Goal: Check status: Check status

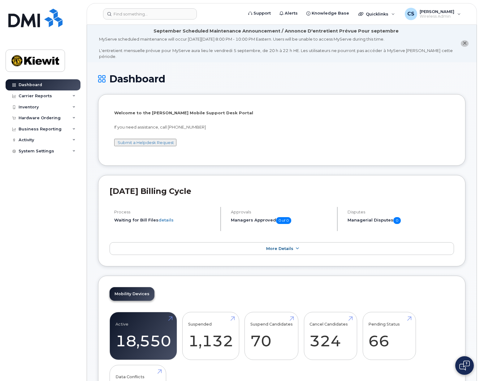
scroll to position [31, 0]
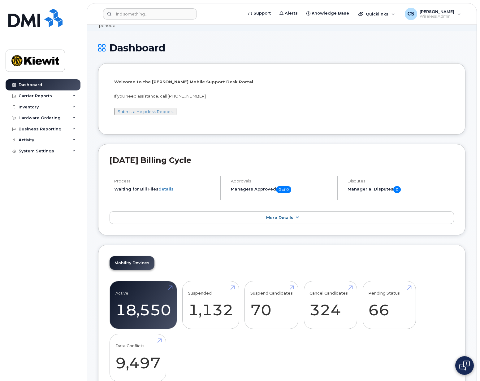
click at [470, 365] on button at bounding box center [465, 365] width 19 height 19
click at [53, 301] on div "Dashboard Carrier Reports Monthly Billing Data Daily Data Pooling Average Costi…" at bounding box center [44, 225] width 77 height 292
click at [348, 351] on div "Active 18,550 Suspended 1,132 Suspend Candidates 70 Cancel Candidates 324 Pendi…" at bounding box center [282, 334] width 345 height 106
click at [238, 350] on div "Active 18,550 Suspended 1,132 Suspend Candidates 70 Cancel Candidates 324 Pendi…" at bounding box center [282, 334] width 345 height 106
click at [444, 144] on div "August 2025 Billing Cycle Process Waiting for Bill Files details Approvals Mana…" at bounding box center [282, 190] width 368 height 92
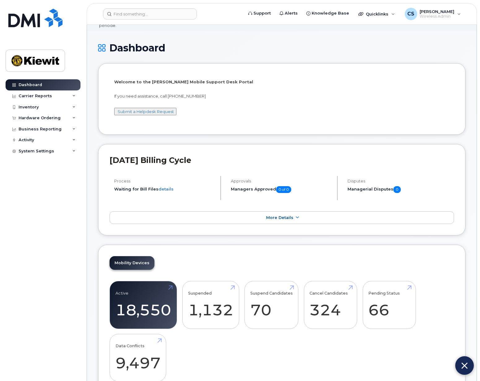
click at [464, 361] on img at bounding box center [465, 366] width 6 height 10
click at [466, 357] on button at bounding box center [465, 365] width 19 height 19
click at [469, 358] on button at bounding box center [465, 365] width 19 height 19
click at [347, 48] on div "Dashboard" at bounding box center [282, 52] width 368 height 21
click at [146, 14] on input at bounding box center [150, 13] width 94 height 11
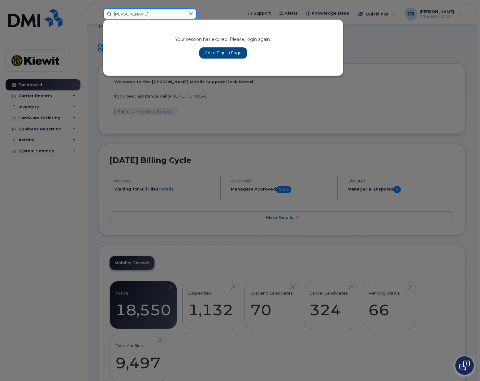
type input "corey"
click at [216, 52] on link "Go to Sign In Page" at bounding box center [223, 52] width 48 height 11
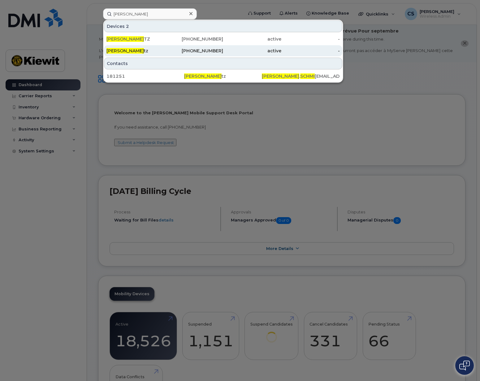
type input "corey schmi"
click at [146, 52] on div "Corey Schmi tz" at bounding box center [136, 51] width 58 height 6
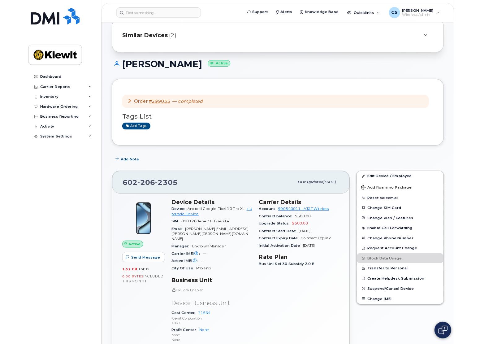
scroll to position [155, 0]
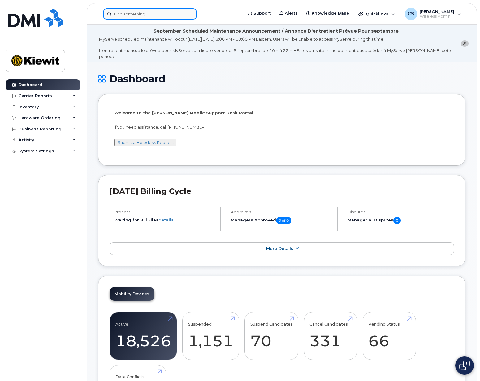
click at [168, 17] on input at bounding box center [150, 13] width 94 height 11
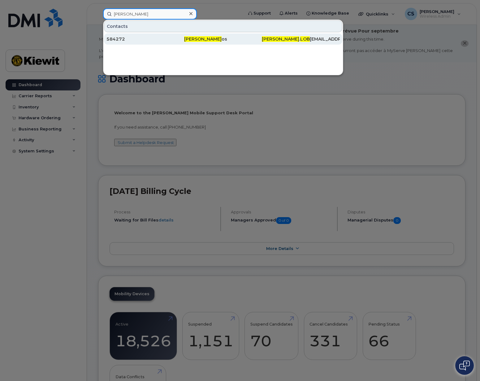
type input "eddie lob"
click at [181, 40] on div "584272" at bounding box center [146, 39] width 78 height 6
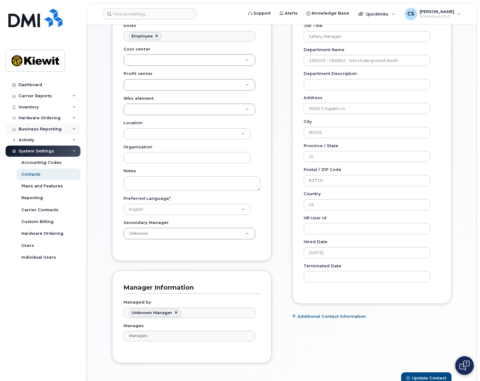
scroll to position [99, 0]
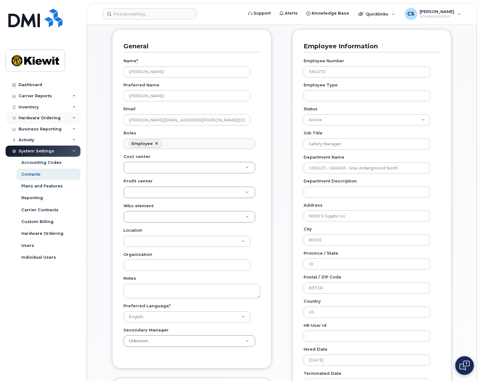
click at [38, 121] on div "Hardware Ordering" at bounding box center [43, 117] width 75 height 11
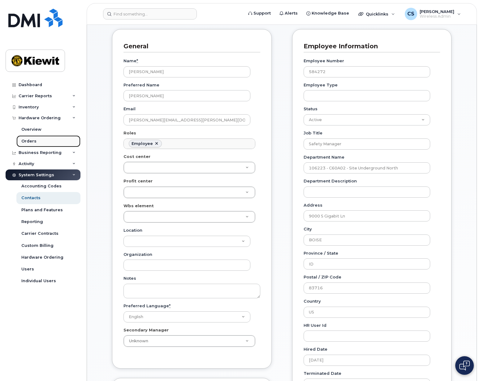
click at [37, 142] on link "Orders" at bounding box center [48, 141] width 64 height 12
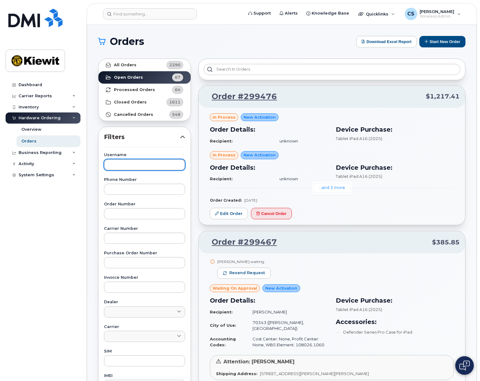
click at [138, 161] on input "text" at bounding box center [144, 164] width 81 height 11
type input "lobos"
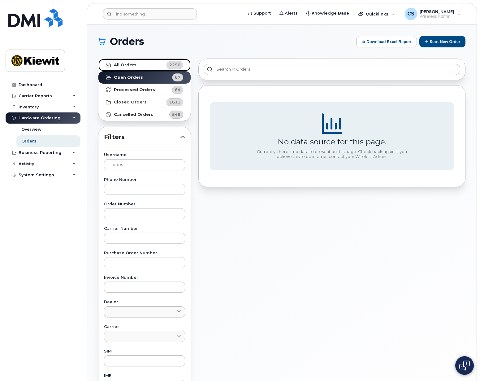
click at [153, 63] on link "All Orders 2290" at bounding box center [144, 65] width 92 height 12
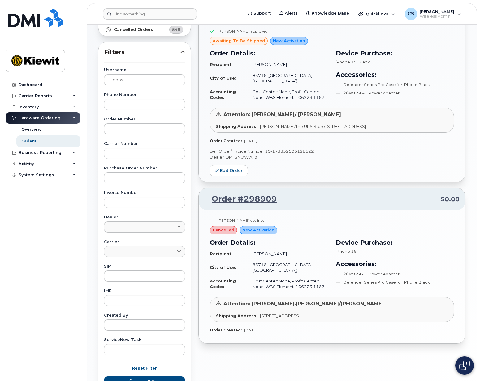
scroll to position [124, 0]
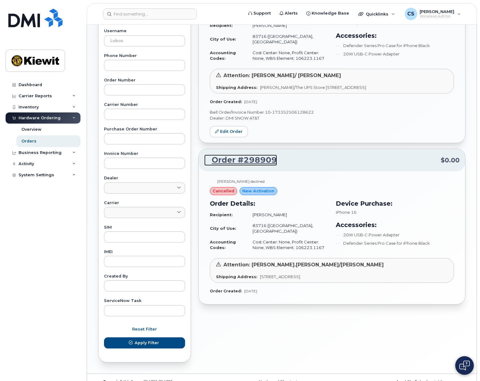
click at [256, 157] on link "Order #298909" at bounding box center [240, 160] width 73 height 11
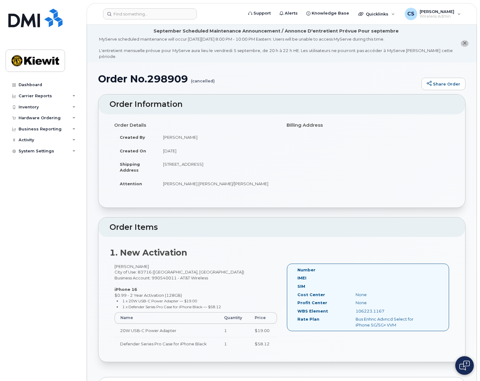
drag, startPoint x: 317, startPoint y: 195, endPoint x: 313, endPoint y: 191, distance: 5.6
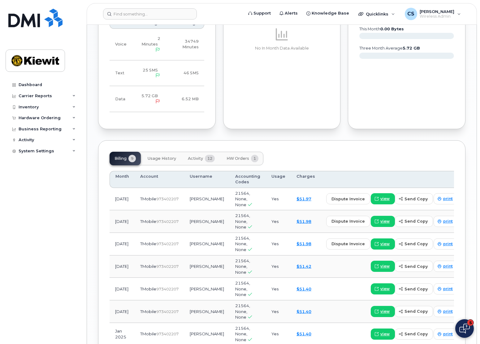
scroll to position [504, 0]
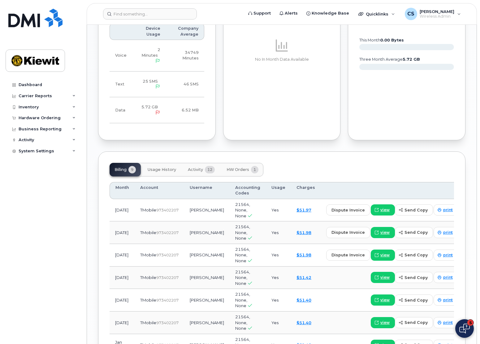
click at [79, 328] on div "Dashboard Carrier Reports Monthly Billing Data Daily Data Pooling Average Costi…" at bounding box center [44, 207] width 77 height 256
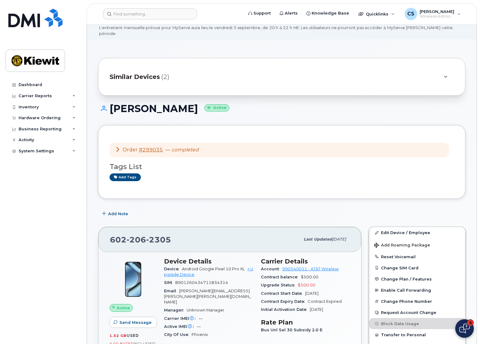
scroll to position [31, 0]
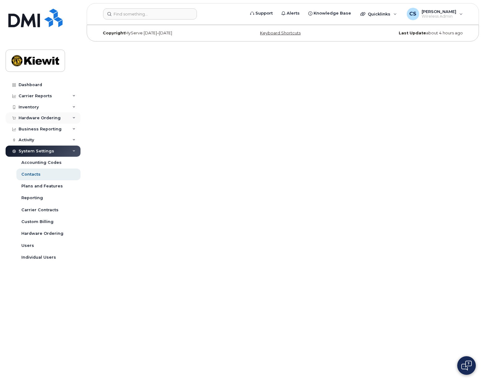
click at [53, 117] on div "Hardware Ordering" at bounding box center [40, 118] width 42 height 5
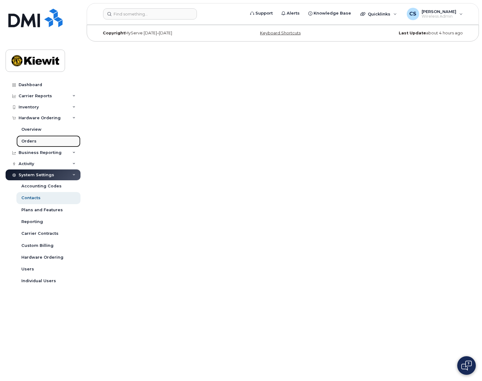
click at [42, 137] on link "Orders" at bounding box center [48, 141] width 64 height 12
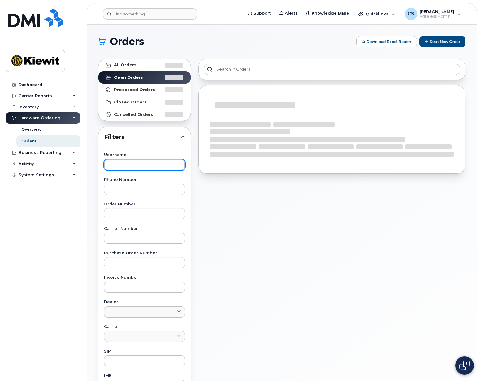
click at [133, 163] on input "text" at bounding box center [144, 164] width 81 height 11
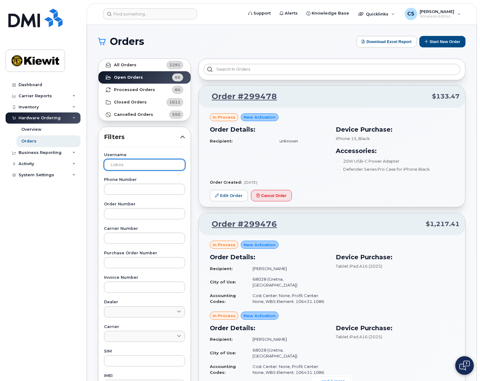
type input "lobos"
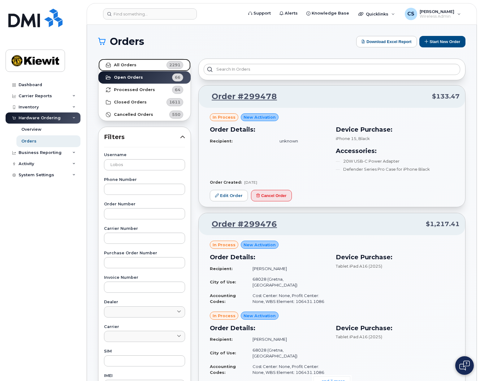
click at [153, 69] on link "All Orders 2291" at bounding box center [144, 65] width 92 height 12
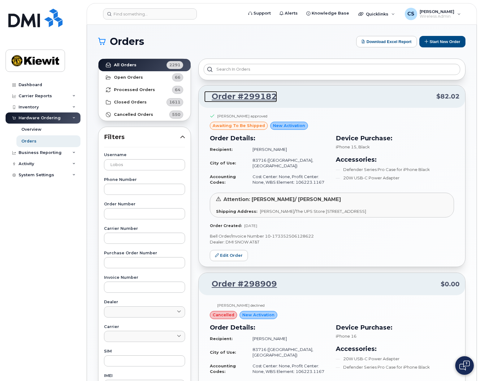
click at [250, 98] on link "Order #299182" at bounding box center [240, 96] width 73 height 11
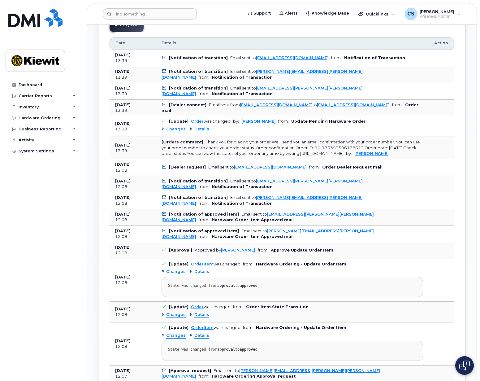
scroll to position [707, 0]
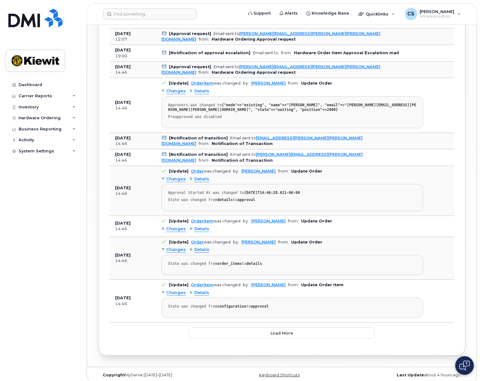
click at [206, 88] on span "Details" at bounding box center [202, 91] width 15 height 6
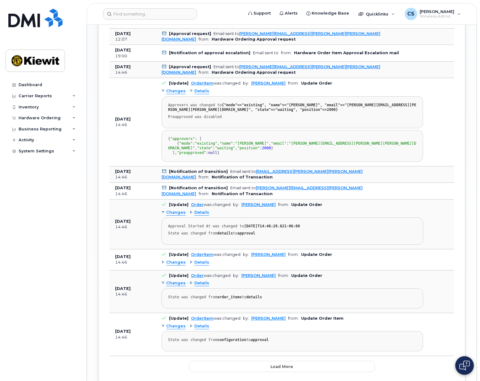
click at [206, 88] on span "Details" at bounding box center [202, 91] width 15 height 6
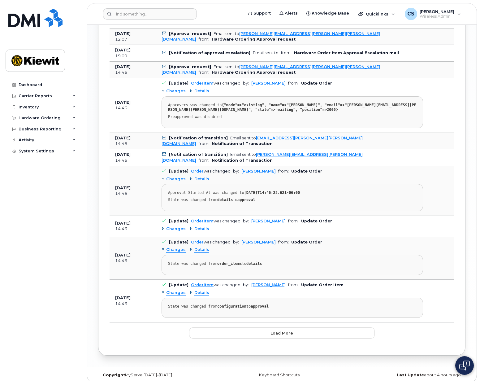
click at [200, 176] on span "Details" at bounding box center [202, 179] width 15 height 6
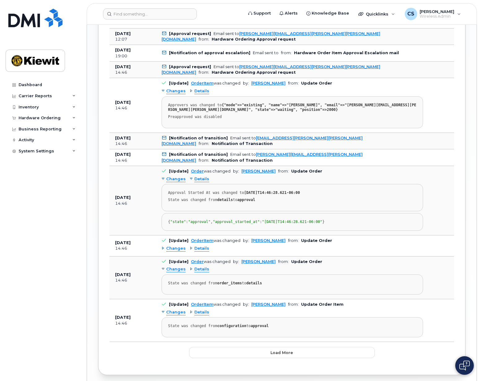
click at [200, 176] on span "Details" at bounding box center [202, 179] width 15 height 6
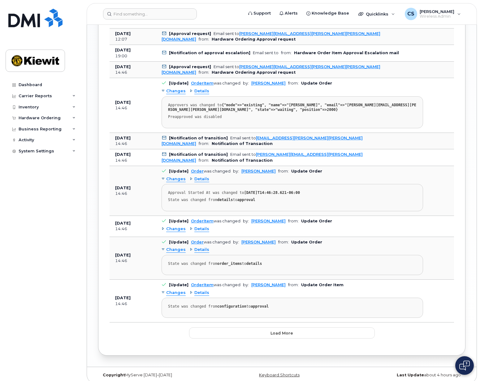
click at [203, 226] on span "Details" at bounding box center [202, 229] width 15 height 6
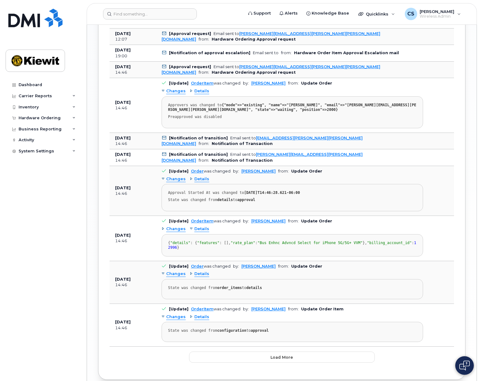
click at [203, 226] on span "Details" at bounding box center [202, 229] width 15 height 6
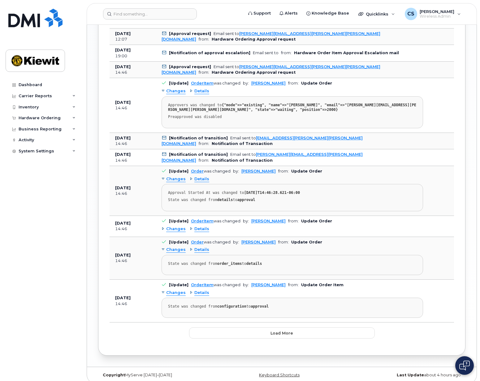
click at [199, 247] on span "Details" at bounding box center [202, 250] width 15 height 6
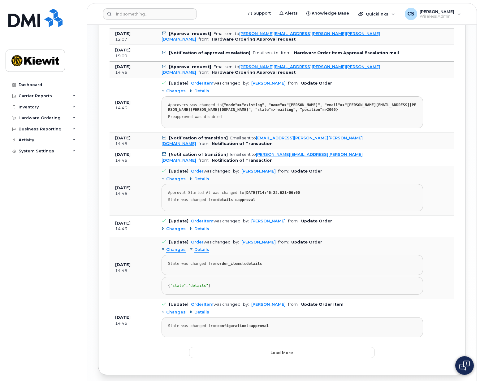
click at [199, 247] on span "Details" at bounding box center [202, 250] width 15 height 6
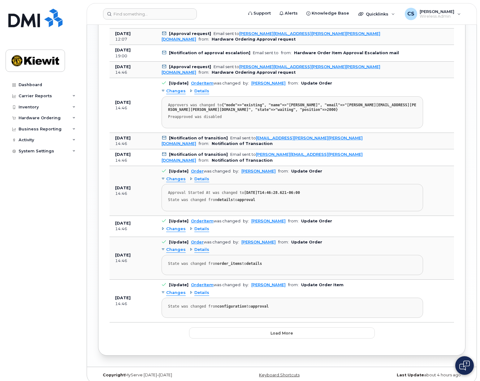
click at [204, 290] on span "Details" at bounding box center [202, 293] width 15 height 6
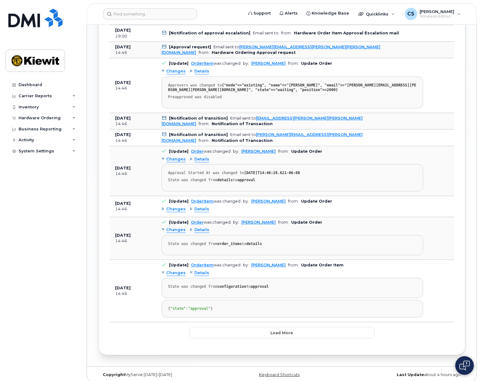
scroll to position [736, 0]
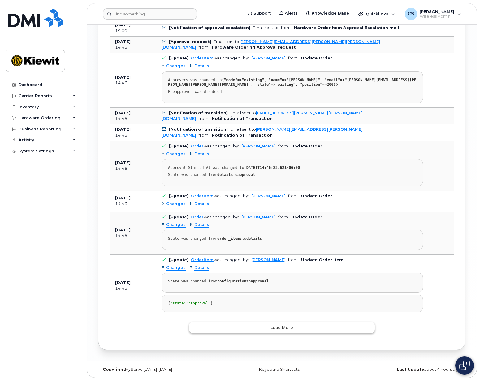
click at [249, 327] on button "Load more" at bounding box center [282, 327] width 186 height 11
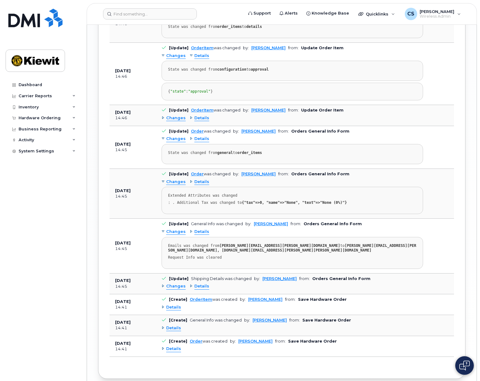
scroll to position [972, 0]
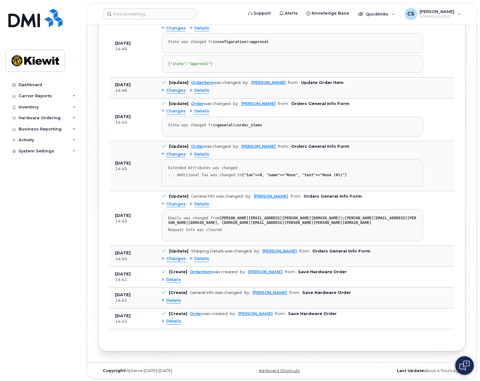
click at [199, 259] on span "Details" at bounding box center [202, 259] width 15 height 6
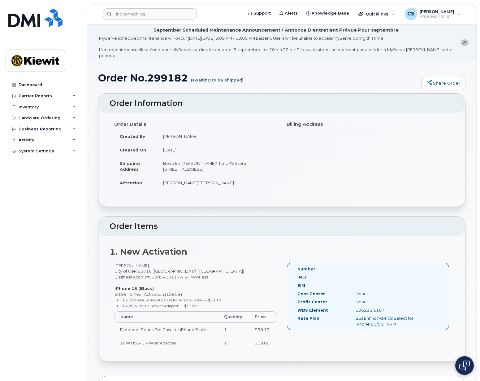
scroll to position [0, 0]
